Goal: Book appointment/travel/reservation

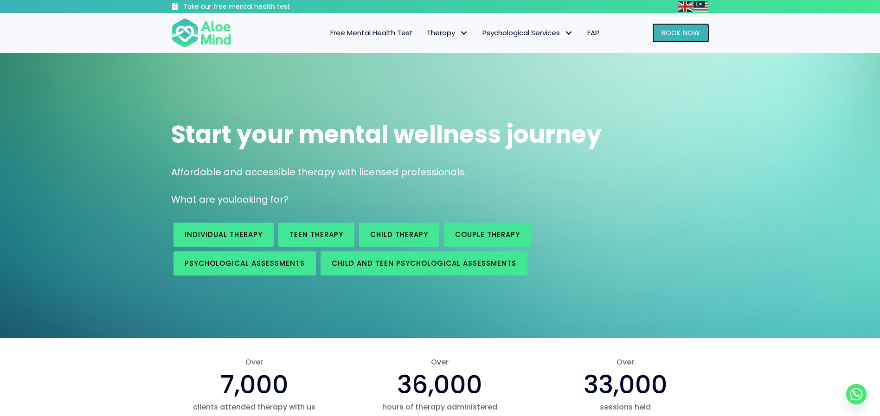
click at [675, 38] on link "Book Now" at bounding box center [680, 32] width 57 height 19
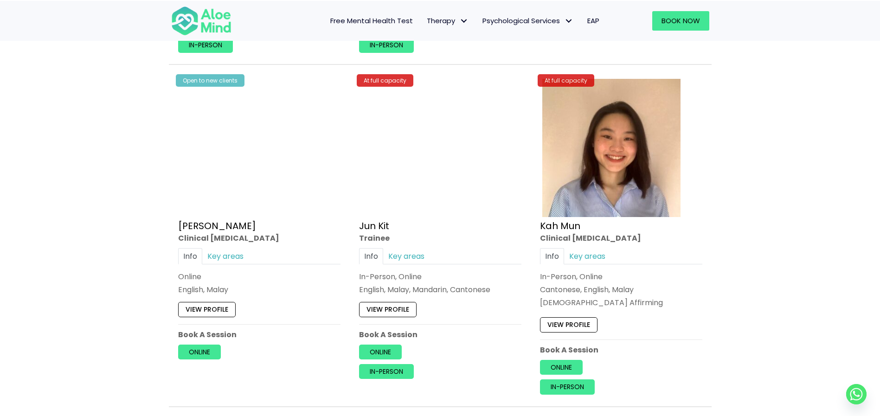
scroll to position [3210, 0]
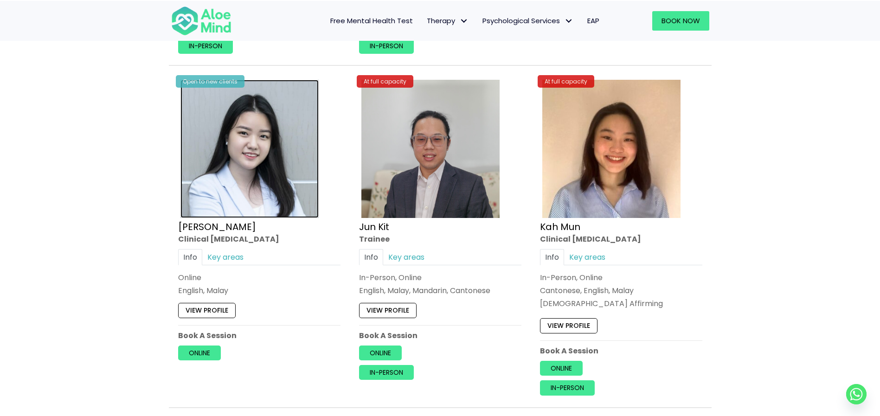
click at [282, 142] on img at bounding box center [249, 149] width 138 height 138
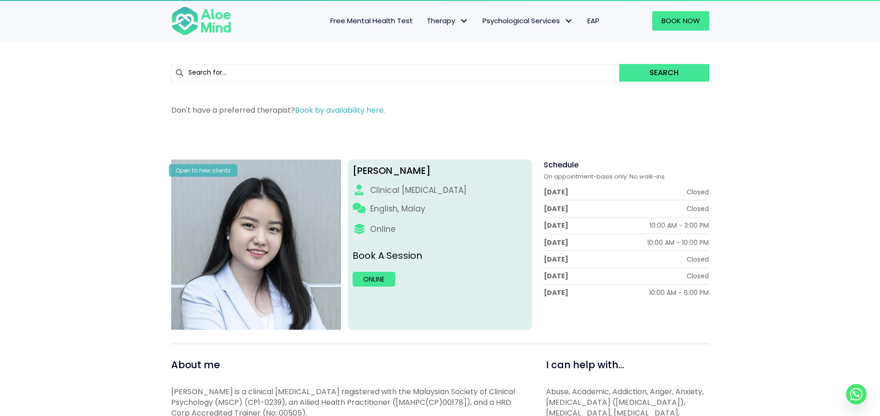
scroll to position [12, 0]
click at [369, 281] on link "Online" at bounding box center [374, 279] width 43 height 15
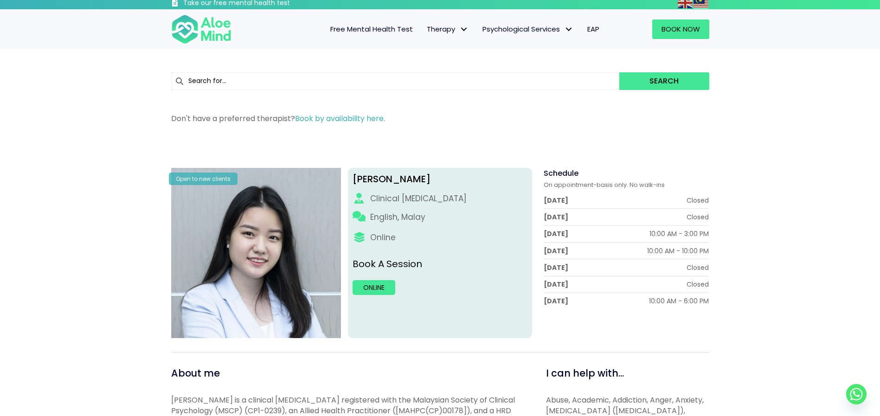
scroll to position [0, 0]
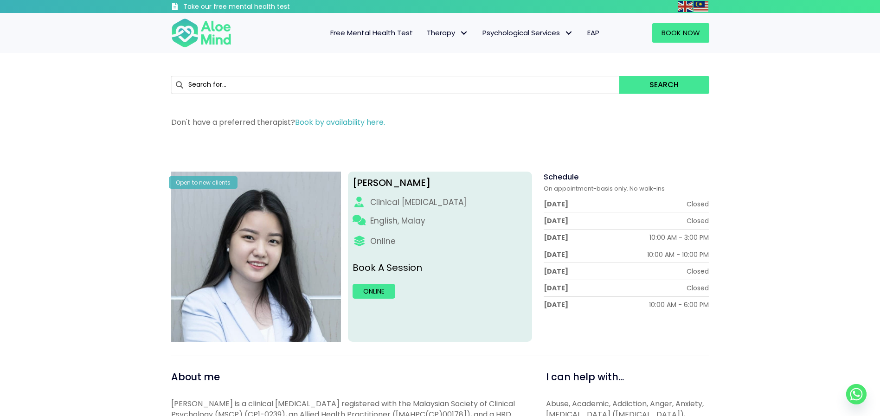
click at [765, 63] on div "Search Don't have a preferred therapist? Book by availability here." at bounding box center [440, 97] width 880 height 89
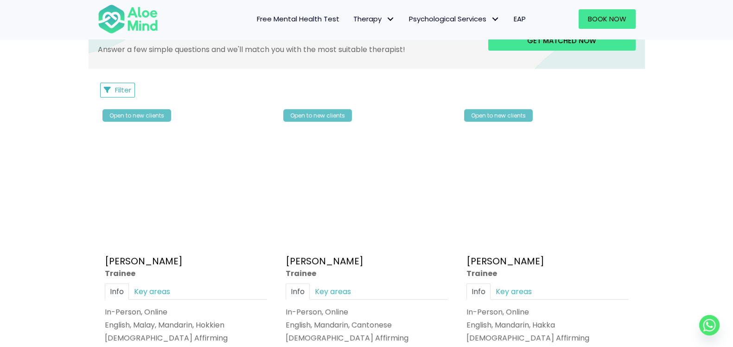
scroll to position [403, 0]
